Goal: Find specific page/section: Find specific page/section

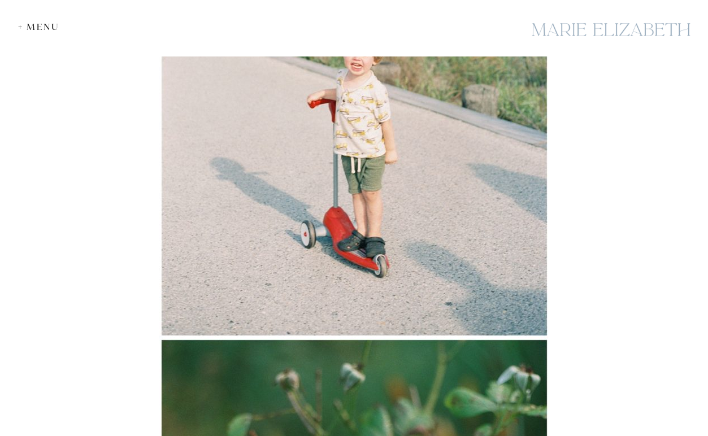
scroll to position [7845, 0]
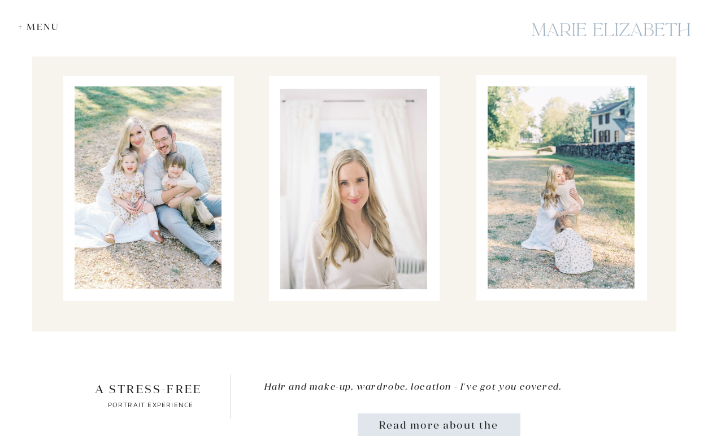
scroll to position [11251, 0]
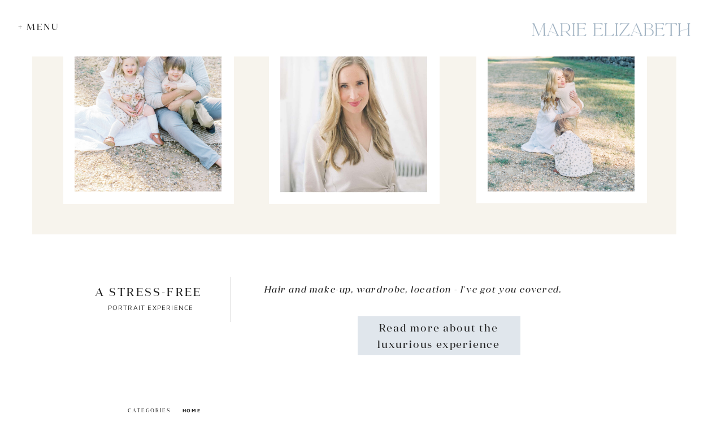
click at [38, 27] on div "+ Menu" at bounding box center [41, 26] width 47 height 11
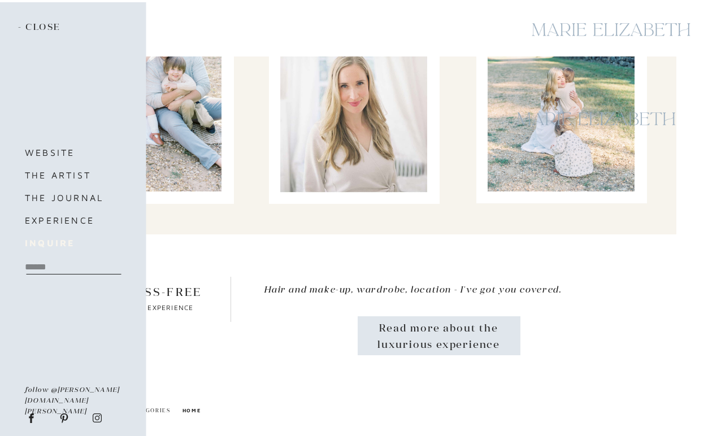
click at [46, 245] on b "inquire" at bounding box center [50, 243] width 50 height 10
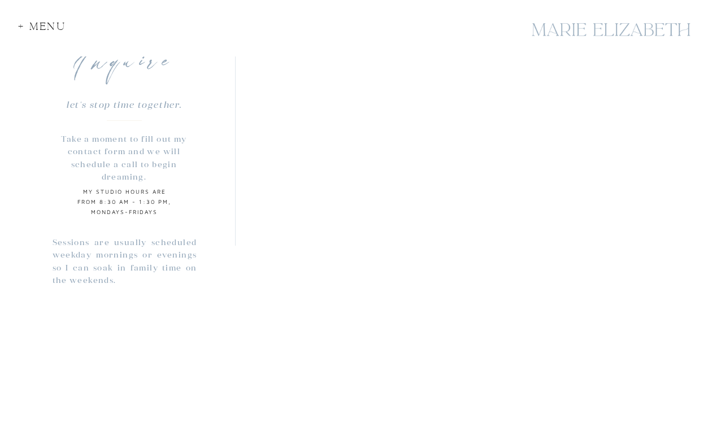
scroll to position [901, 0]
